Goal: Book appointment/travel/reservation

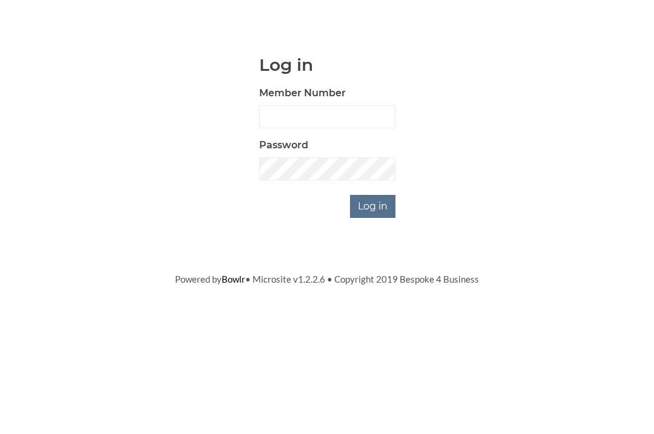
scroll to position [94, 0]
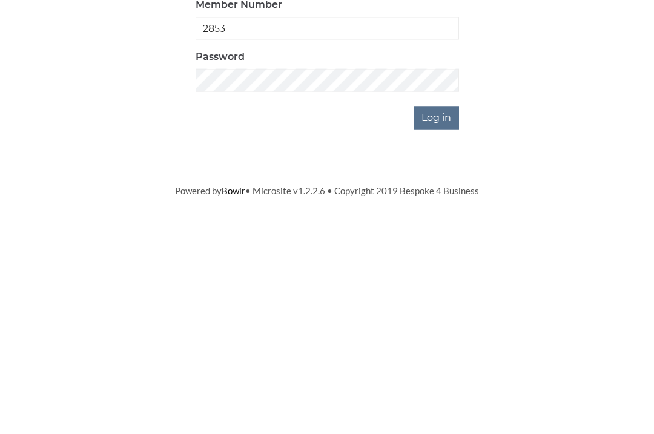
type input "2853"
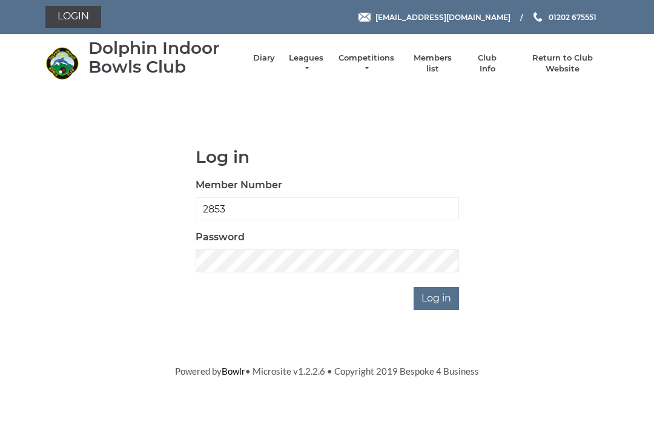
click at [432, 301] on input "Log in" at bounding box center [436, 298] width 45 height 23
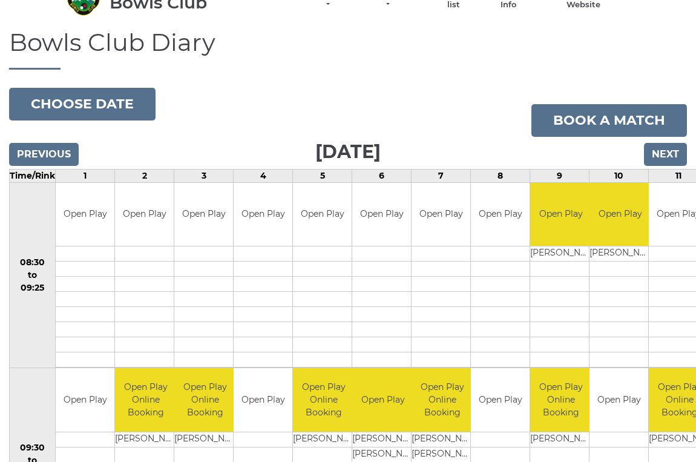
scroll to position [76, 0]
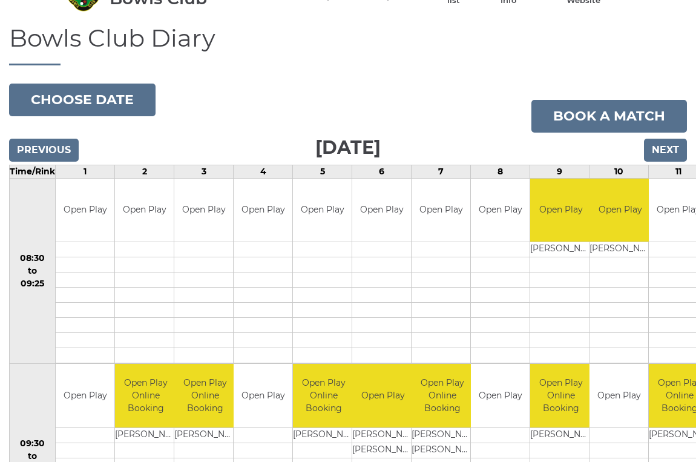
click at [671, 150] on input "Next" at bounding box center [665, 150] width 43 height 23
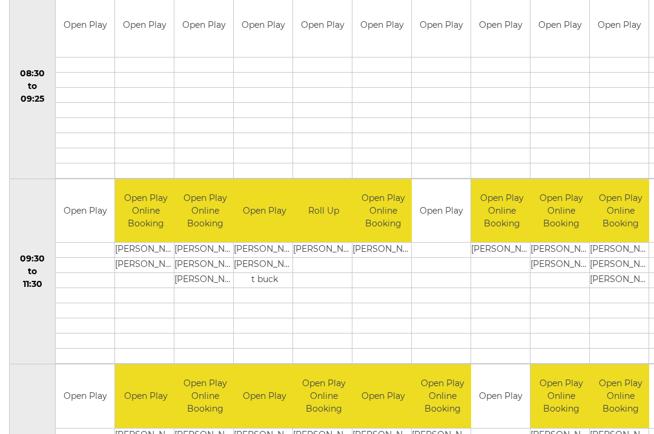
scroll to position [259, 0]
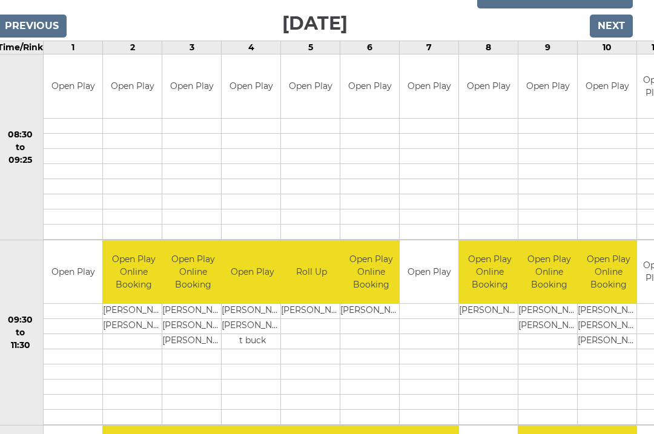
click at [617, 27] on input "Next" at bounding box center [611, 26] width 43 height 23
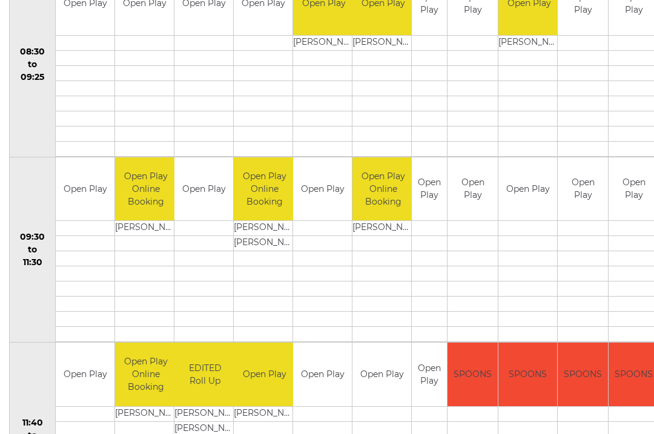
scroll to position [282, 0]
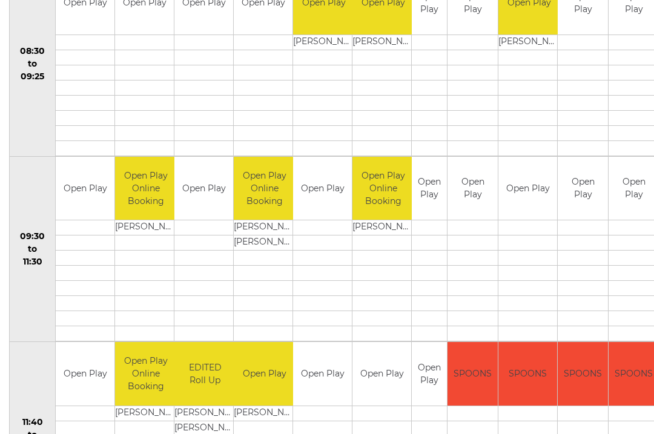
click at [207, 266] on td at bounding box center [203, 273] width 59 height 15
click at [203, 233] on td at bounding box center [203, 227] width 59 height 15
click at [204, 241] on td at bounding box center [203, 243] width 59 height 15
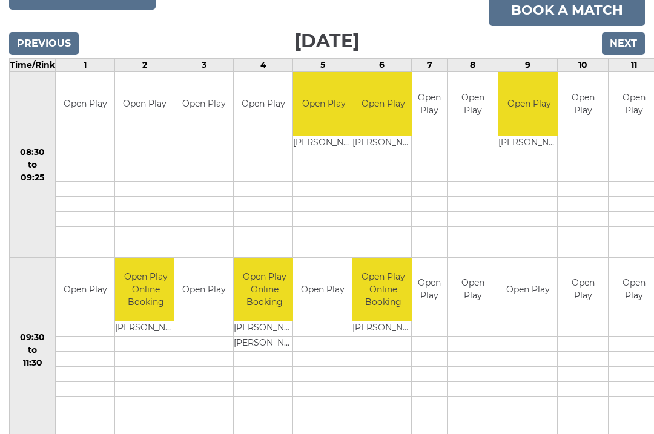
scroll to position [180, 0]
click at [590, 15] on link "Book a match" at bounding box center [567, 10] width 156 height 33
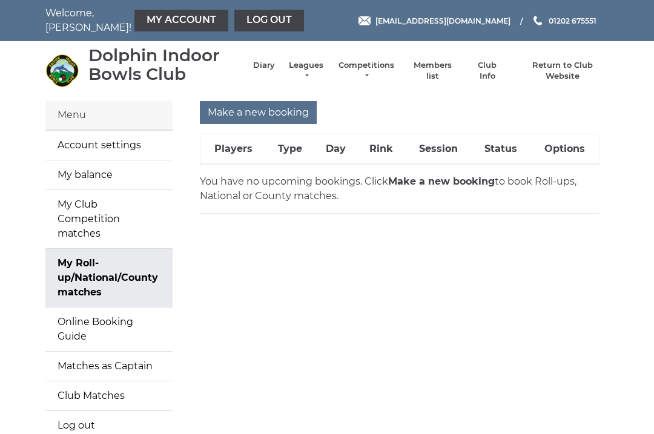
click at [272, 111] on input "Make a new booking" at bounding box center [258, 112] width 117 height 23
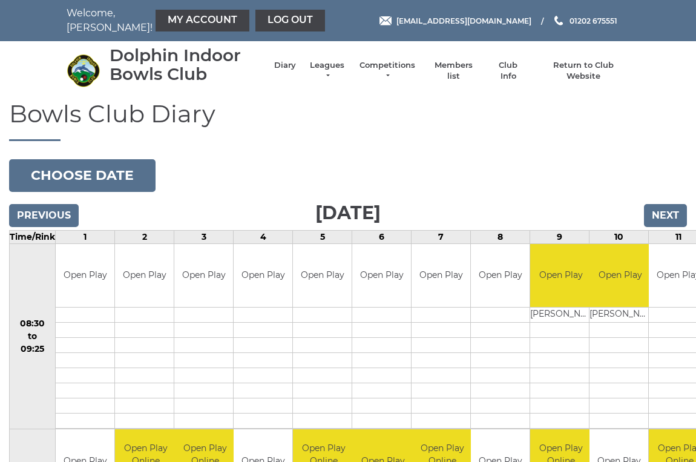
click at [663, 216] on input "Next" at bounding box center [665, 215] width 43 height 23
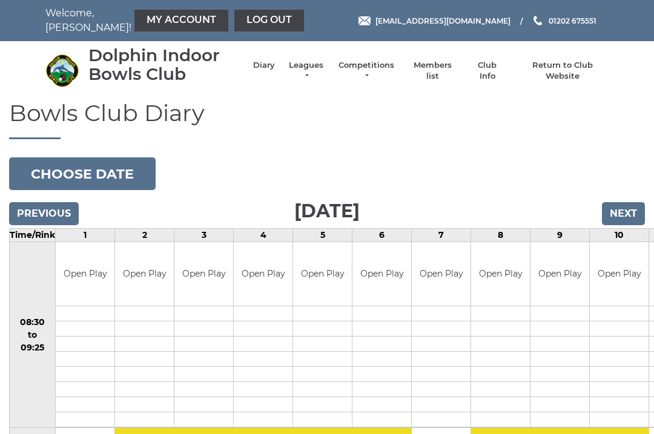
click at [633, 203] on input "Next" at bounding box center [623, 213] width 43 height 23
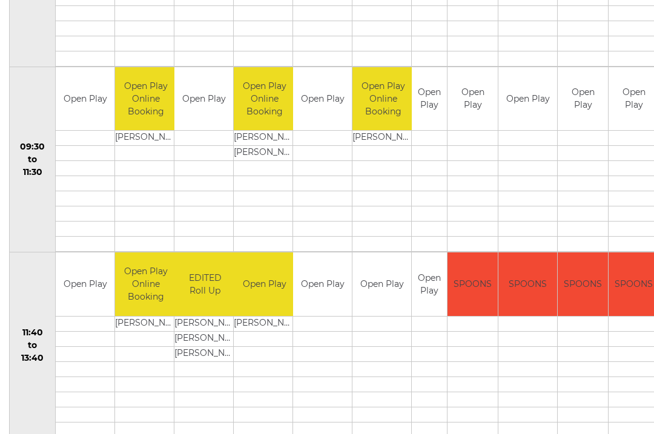
scroll to position [354, 0]
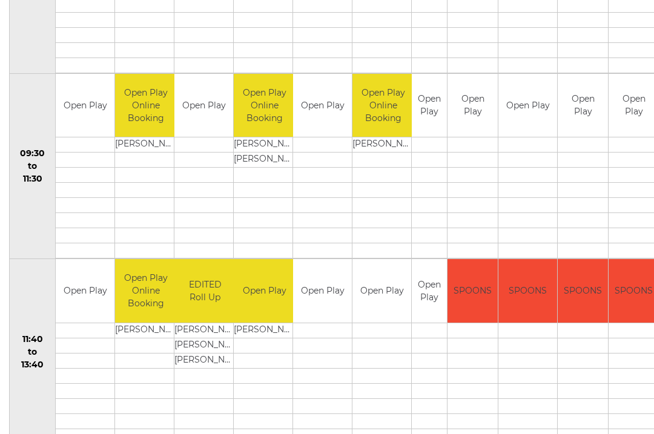
click at [0, 0] on div "Book slot" at bounding box center [0, 0] width 0 height 0
click at [0, 0] on link "Book slot" at bounding box center [0, 0] width 0 height 0
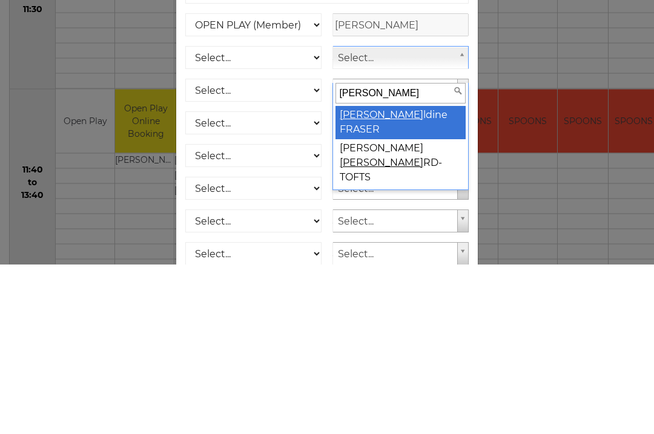
type input "Geral"
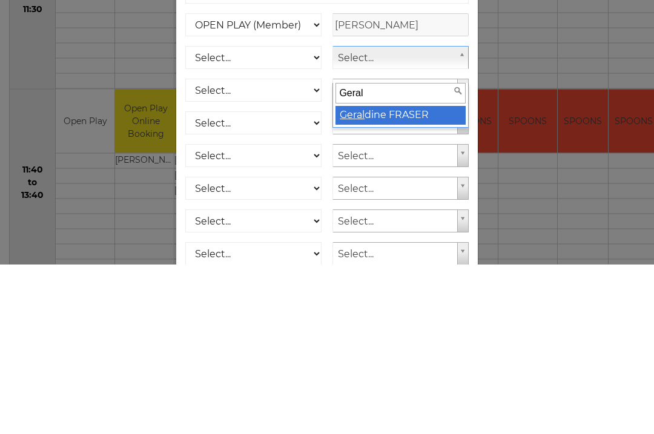
select select "869"
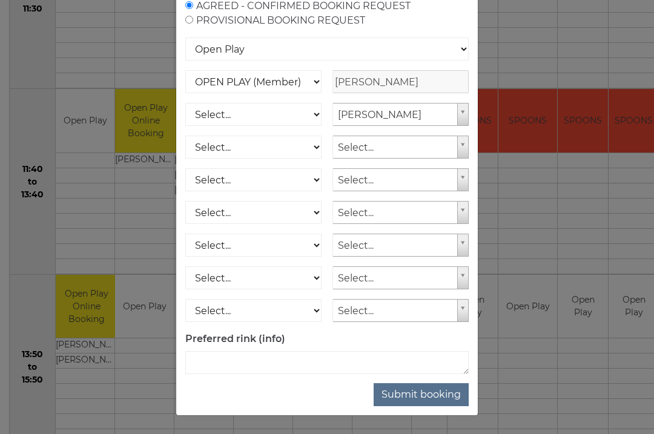
scroll to position [128, 0]
click at [437, 402] on button "Submit booking" at bounding box center [421, 394] width 95 height 23
click at [427, 398] on button "Submit booking" at bounding box center [421, 394] width 95 height 23
click at [427, 401] on button "Submit booking" at bounding box center [421, 394] width 95 height 23
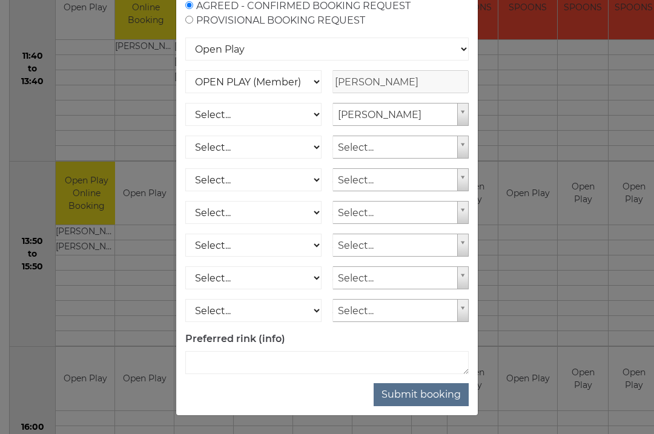
click at [424, 398] on button "Submit booking" at bounding box center [421, 394] width 95 height 23
click at [430, 400] on button "Submit booking" at bounding box center [421, 394] width 95 height 23
click at [314, 114] on select "Select... OPEN PLAY (Member) OPEN PLAY (Visitor) SPOONS (Member) SPOONS (Visito…" at bounding box center [253, 114] width 136 height 23
select select "1_12"
click at [426, 397] on button "Submit booking" at bounding box center [421, 394] width 95 height 23
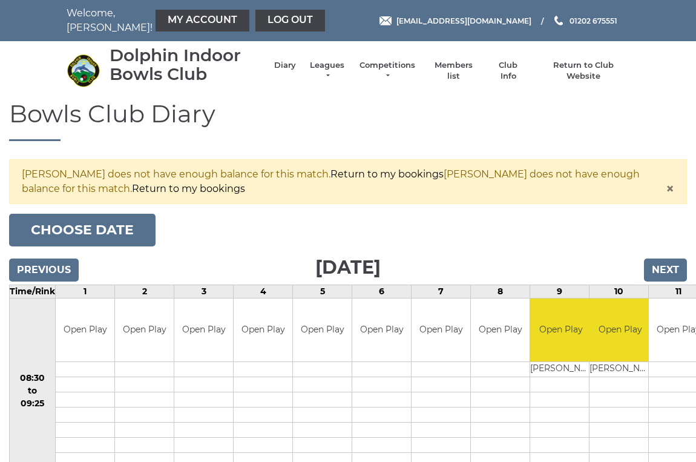
click at [170, 18] on link "My Account" at bounding box center [203, 21] width 94 height 22
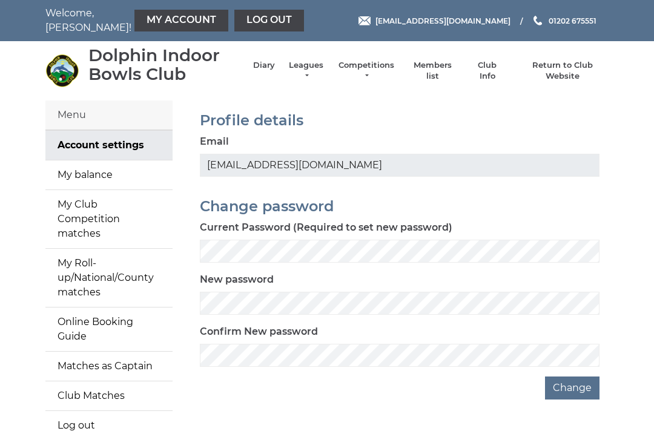
click at [73, 176] on link "My balance" at bounding box center [108, 174] width 127 height 29
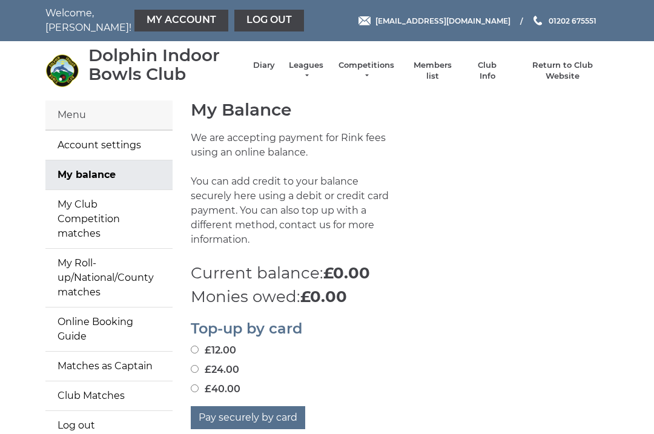
click at [199, 365] on input "£24.00" at bounding box center [195, 369] width 8 height 8
radio input "true"
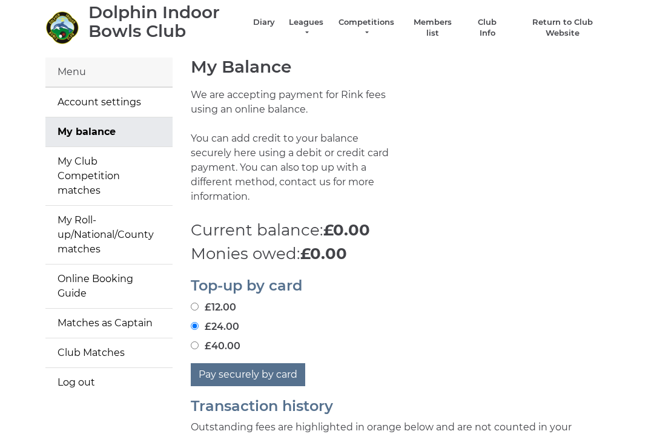
scroll to position [43, 0]
click at [284, 365] on button "Pay securely by card" at bounding box center [248, 374] width 114 height 23
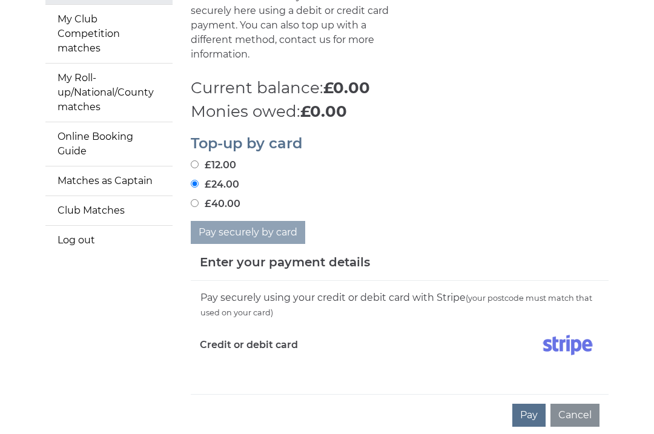
scroll to position [191, 0]
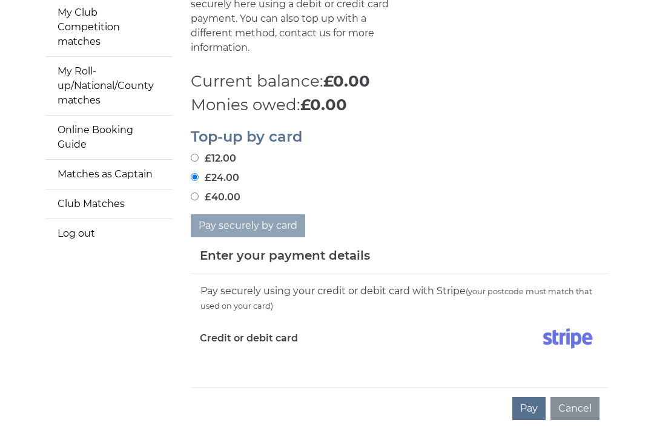
click at [279, 355] on div "Pay securely using your credit or debit card with Stripe (your postcode must ma…" at bounding box center [400, 331] width 418 height 113
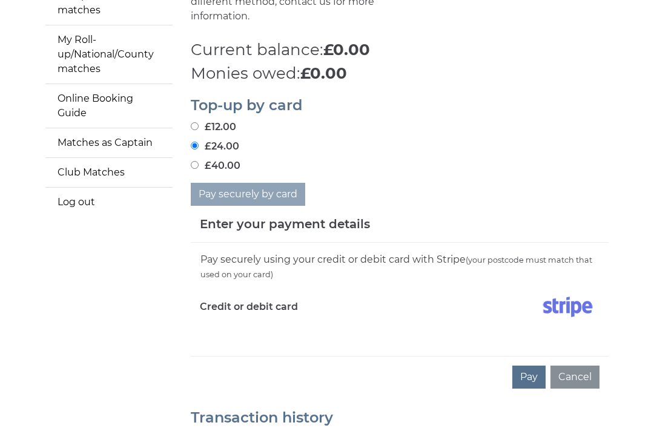
scroll to position [315, 0]
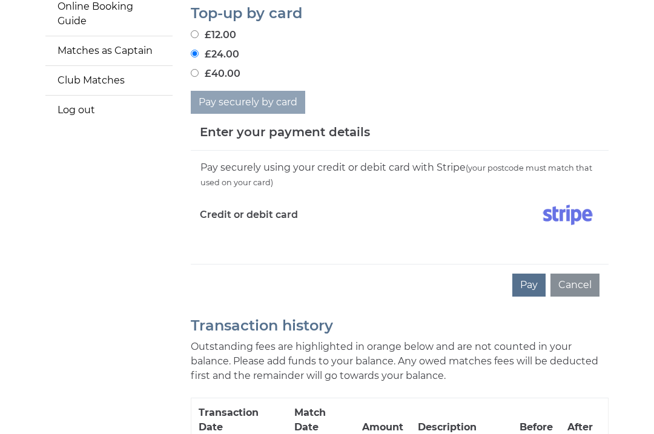
click at [208, 239] on div "Pay securely using your credit or debit card with Stripe (your postcode must ma…" at bounding box center [400, 207] width 418 height 113
click at [206, 264] on div "Pay Cancel" at bounding box center [400, 285] width 418 height 42
click at [236, 234] on div "Pay securely using your credit or debit card with Stripe (your postcode must ma…" at bounding box center [400, 207] width 418 height 113
click at [355, 237] on div "Pay securely using your credit or debit card with Stripe (your postcode must ma…" at bounding box center [400, 207] width 418 height 113
click at [252, 235] on div "Pay securely using your credit or debit card with Stripe (your postcode must ma…" at bounding box center [400, 207] width 418 height 113
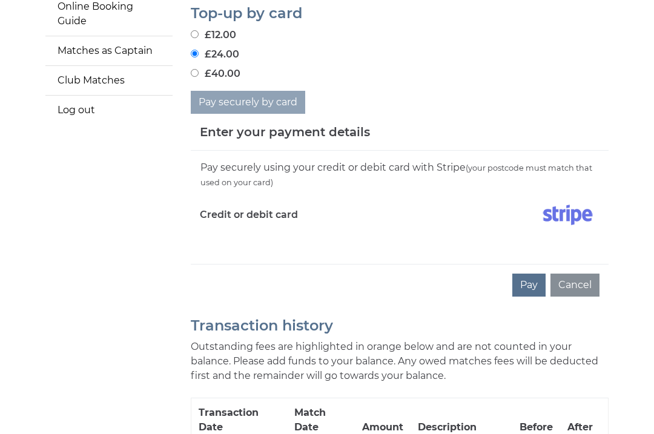
click at [213, 236] on div "Pay securely using your credit or debit card with Stripe (your postcode must ma…" at bounding box center [400, 207] width 418 height 113
click at [306, 244] on div "Pay securely using your credit or debit card with Stripe (your postcode must ma…" at bounding box center [400, 207] width 418 height 113
click at [208, 246] on div "Pay securely using your credit or debit card with Stripe (your postcode must ma…" at bounding box center [400, 207] width 418 height 113
click at [297, 230] on div "Pay securely using your credit or debit card with Stripe (your postcode must ma…" at bounding box center [400, 207] width 418 height 113
click at [275, 239] on div "Pay securely using your credit or debit card with Stripe (your postcode must ma…" at bounding box center [400, 207] width 418 height 113
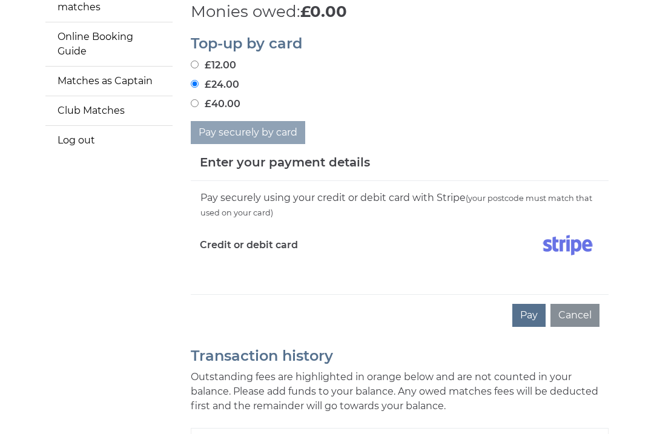
scroll to position [344, 0]
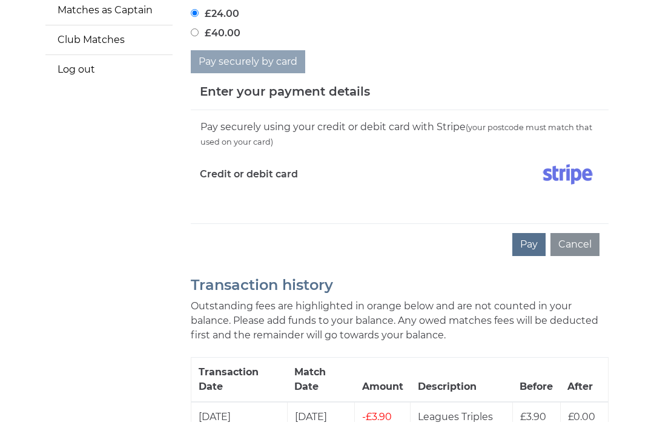
click at [221, 236] on div "Pay Cancel" at bounding box center [400, 257] width 418 height 42
click at [216, 236] on div "Pay Cancel" at bounding box center [400, 257] width 418 height 42
click at [572, 171] on img at bounding box center [568, 186] width 64 height 30
click at [231, 203] on div "Pay securely using your credit or debit card with Stripe (your postcode must ma…" at bounding box center [400, 178] width 418 height 113
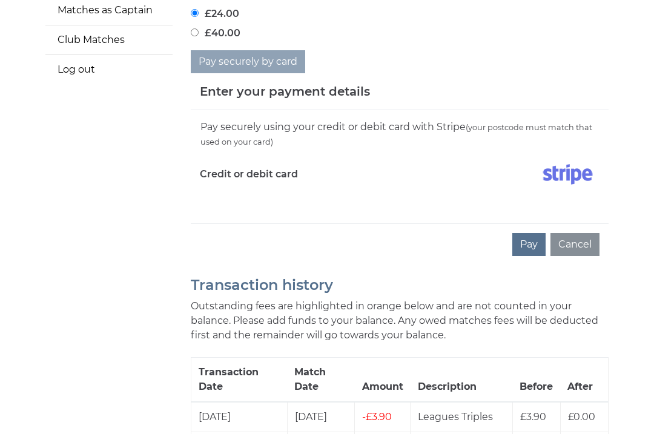
click at [217, 189] on div "Pay securely using your credit or debit card with Stripe (your postcode must ma…" at bounding box center [400, 166] width 418 height 113
click at [238, 162] on label "Credit or debit card" at bounding box center [249, 174] width 98 height 30
click at [234, 170] on label "Credit or debit card" at bounding box center [249, 174] width 98 height 30
click at [245, 173] on label "Credit or debit card" at bounding box center [249, 174] width 98 height 30
click at [241, 171] on label "Credit or debit card" at bounding box center [249, 174] width 98 height 30
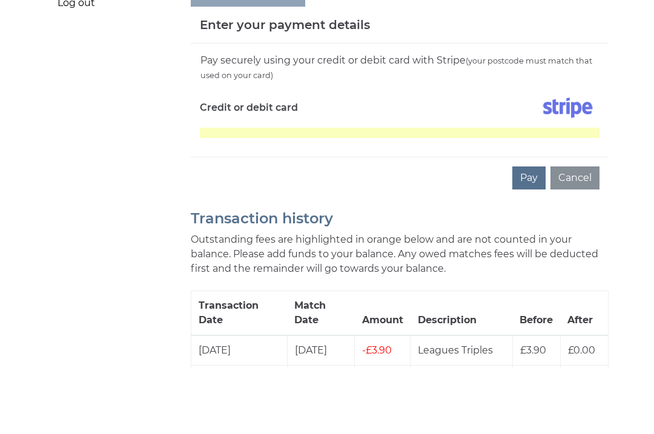
click at [536, 233] on button "Pay" at bounding box center [528, 244] width 33 height 23
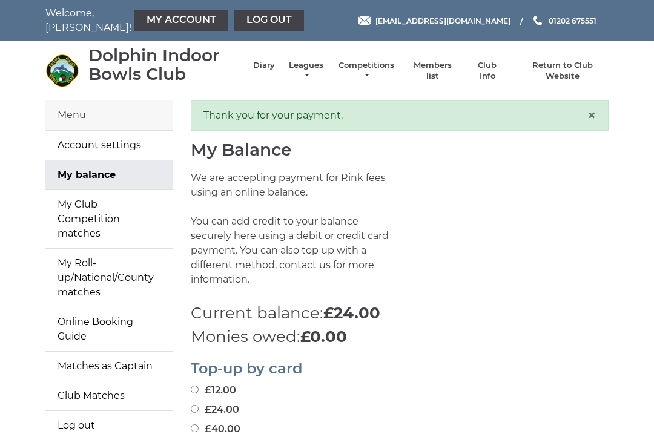
click at [239, 26] on link "Log out" at bounding box center [269, 21] width 70 height 22
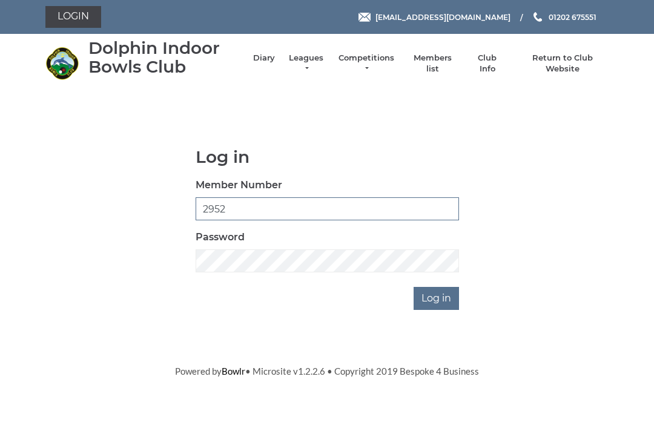
type input "2852"
click at [443, 302] on input "Log in" at bounding box center [436, 298] width 45 height 23
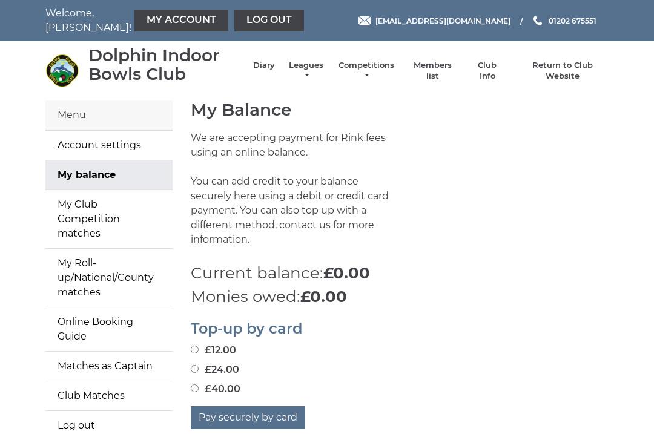
click at [199, 365] on input "£24.00" at bounding box center [195, 369] width 8 height 8
radio input "true"
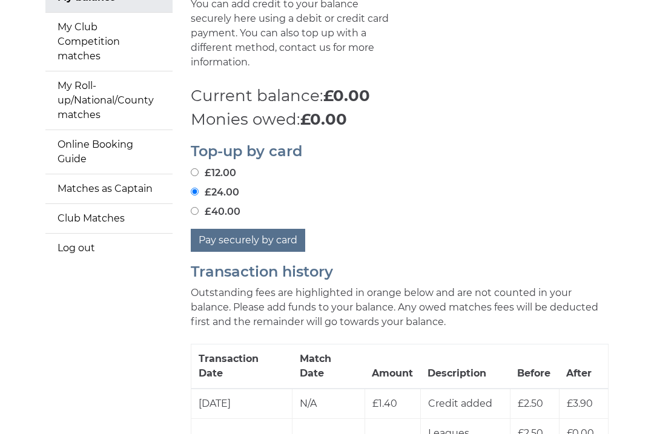
click at [269, 229] on button "Pay securely by card" at bounding box center [248, 240] width 114 height 23
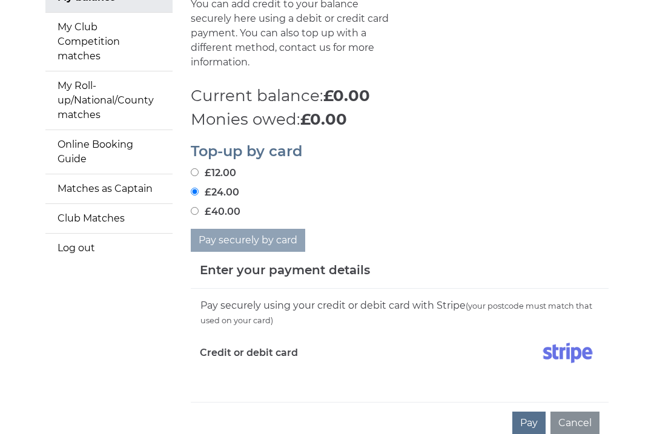
click at [211, 372] on div "Pay securely using your credit or debit card with Stripe (your postcode must ma…" at bounding box center [400, 345] width 418 height 113
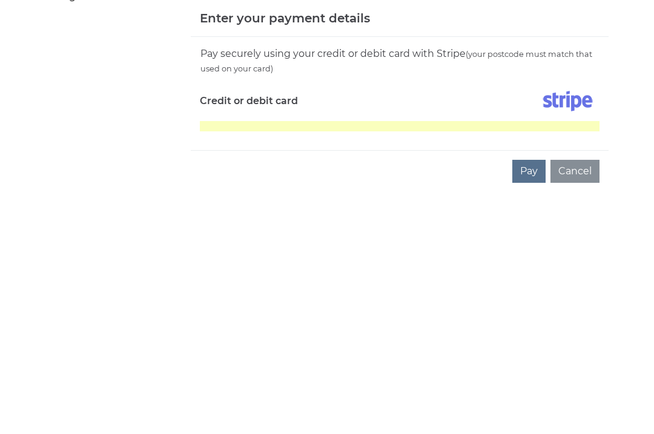
click at [534, 405] on button "Pay" at bounding box center [528, 416] width 33 height 23
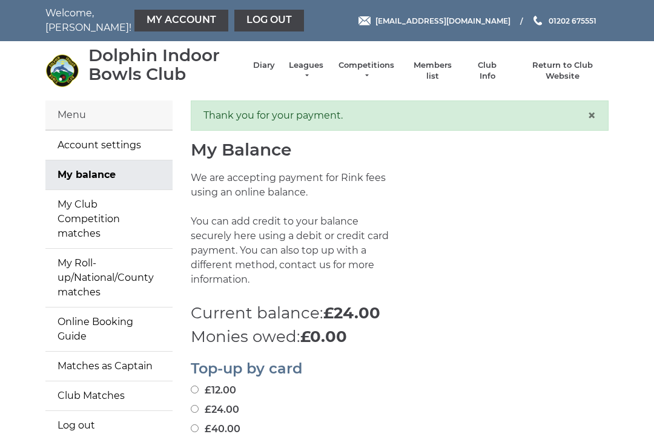
click at [134, 310] on link "Online Booking Guide" at bounding box center [108, 330] width 127 height 44
click at [123, 214] on link "My Club Competition matches" at bounding box center [108, 219] width 127 height 58
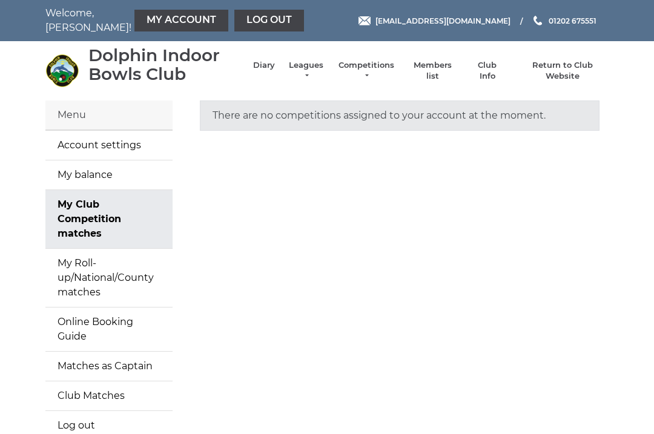
click at [58, 257] on link "My Roll-up/National/County matches" at bounding box center [108, 278] width 127 height 58
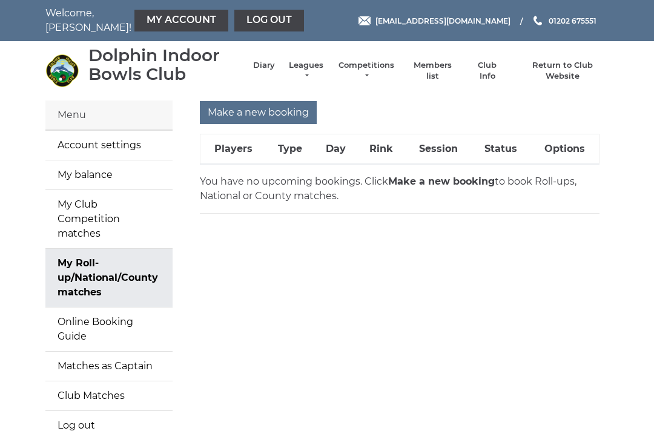
click at [260, 110] on input "Make a new booking" at bounding box center [258, 112] width 117 height 23
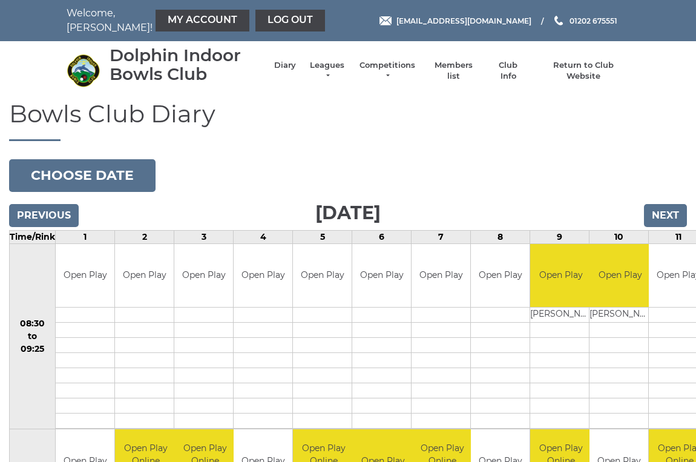
scroll to position [4, 0]
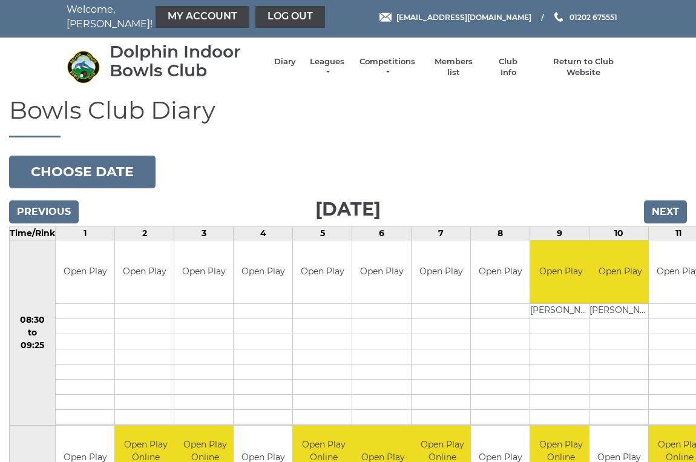
click at [671, 213] on input "Next" at bounding box center [665, 211] width 43 height 23
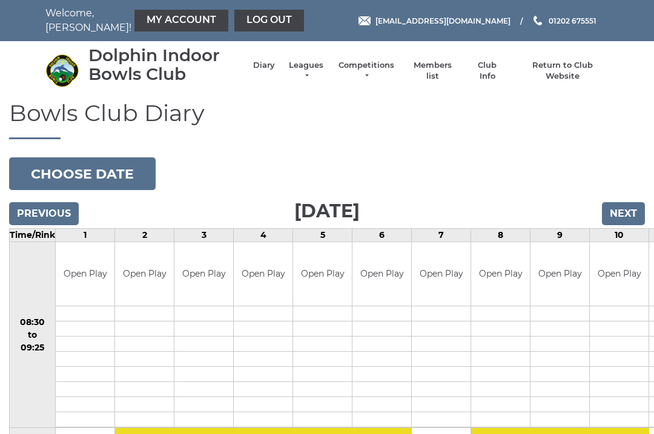
click at [625, 219] on input "Next" at bounding box center [623, 213] width 43 height 23
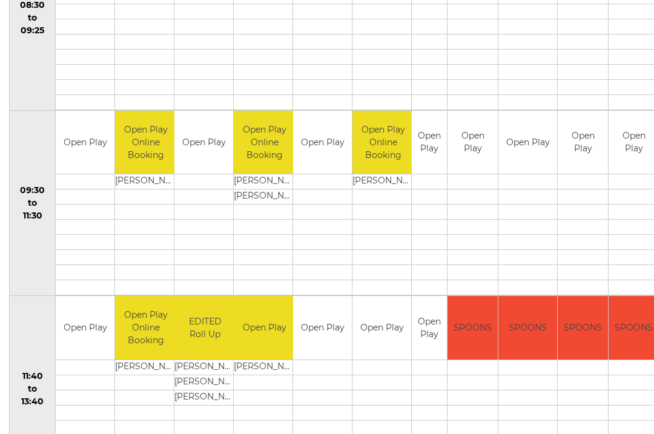
scroll to position [320, 0]
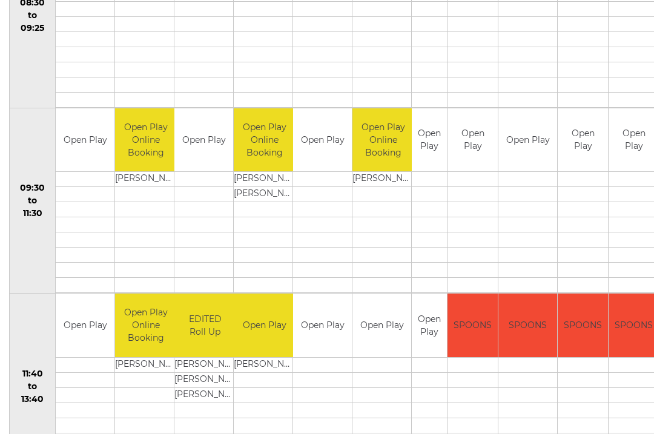
click at [0, 0] on link "Book slot" at bounding box center [0, 0] width 0 height 0
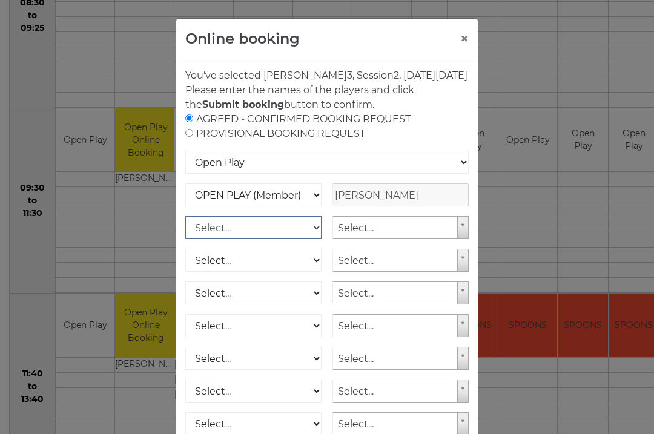
click at [316, 239] on select "Select... OPEN PLAY (Member) OPEN PLAY (Visitor) SPOONS (Member) SPOONS (Visito…" at bounding box center [253, 227] width 136 height 23
select select "1_12"
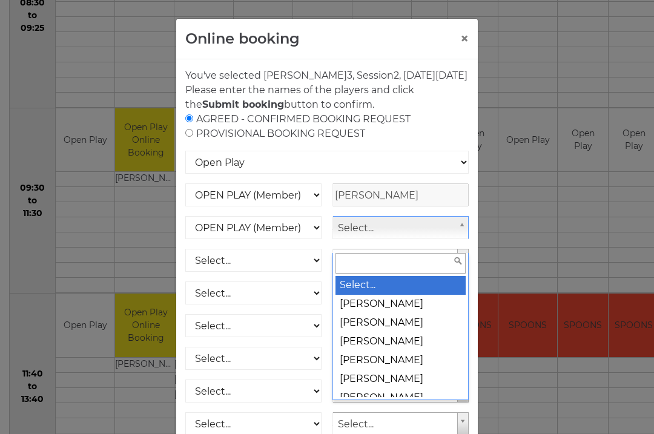
scroll to position [319, 0]
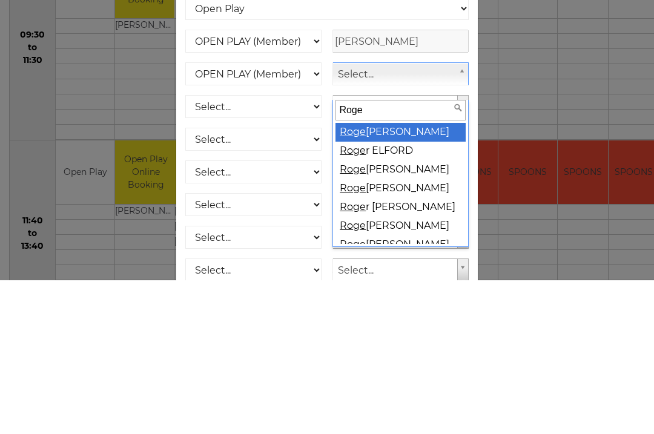
type input "Roger"
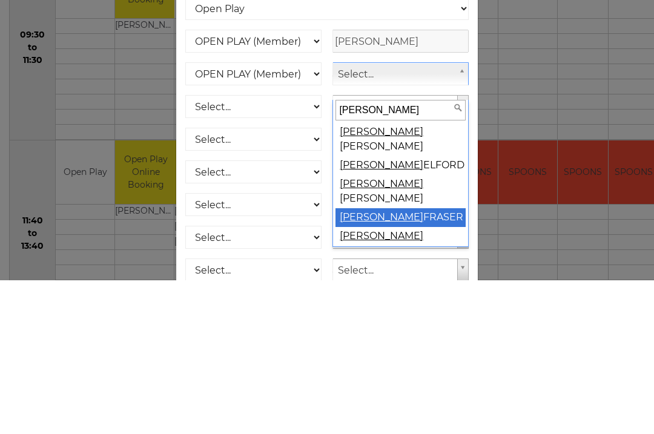
select select "870"
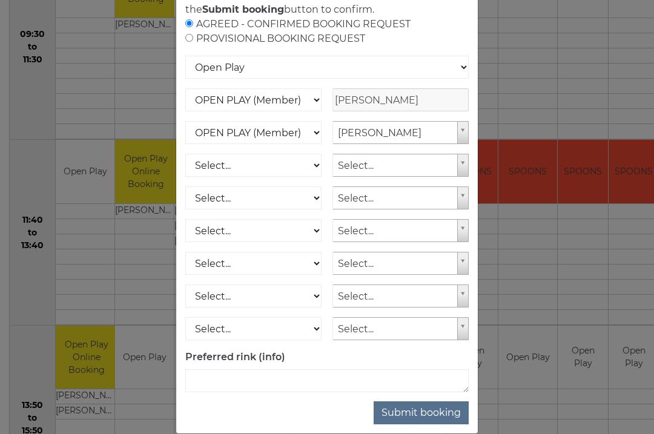
scroll to position [95, 0]
click at [431, 424] on button "Submit booking" at bounding box center [421, 412] width 95 height 23
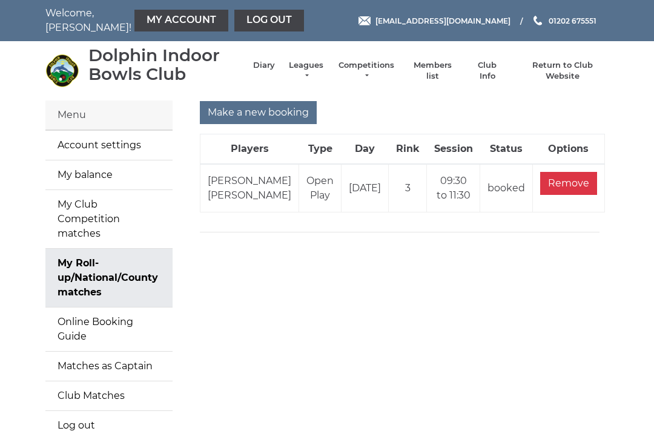
click at [239, 20] on link "Log out" at bounding box center [269, 21] width 70 height 22
